Goal: Navigation & Orientation: Find specific page/section

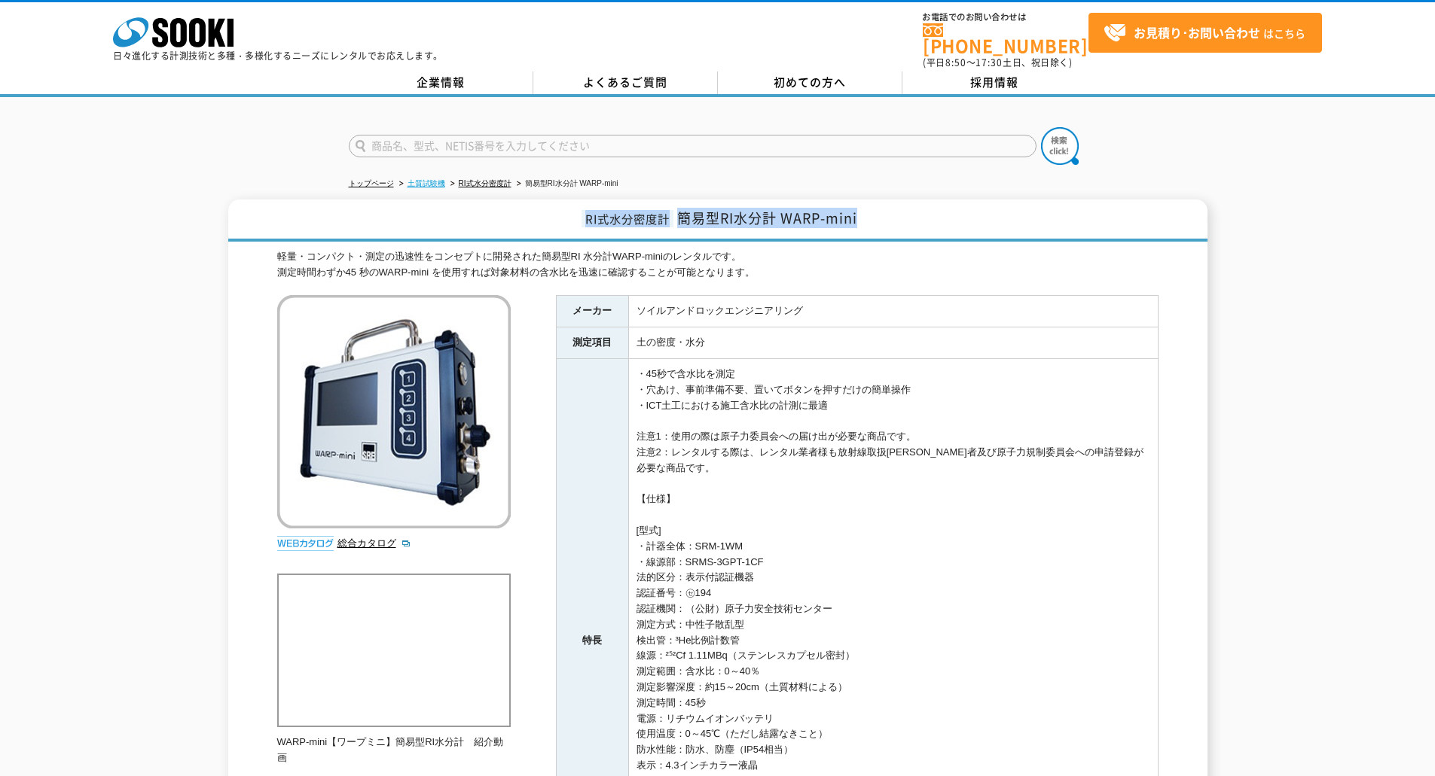
click at [436, 179] on link "土質試験機" at bounding box center [426, 183] width 38 height 8
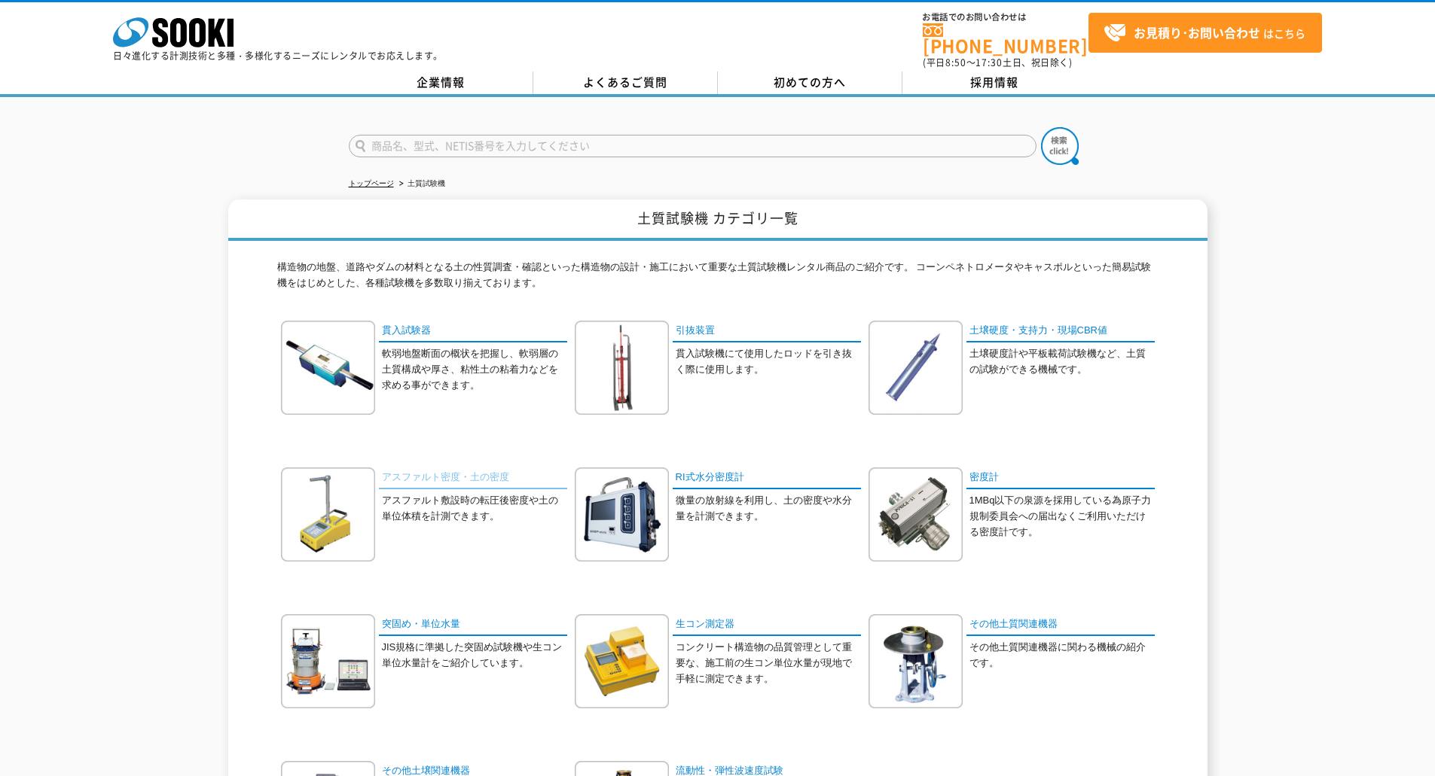
click at [447, 468] on link "アスファルト密度・土の密度" at bounding box center [473, 479] width 188 height 22
